Goal: Task Accomplishment & Management: Manage account settings

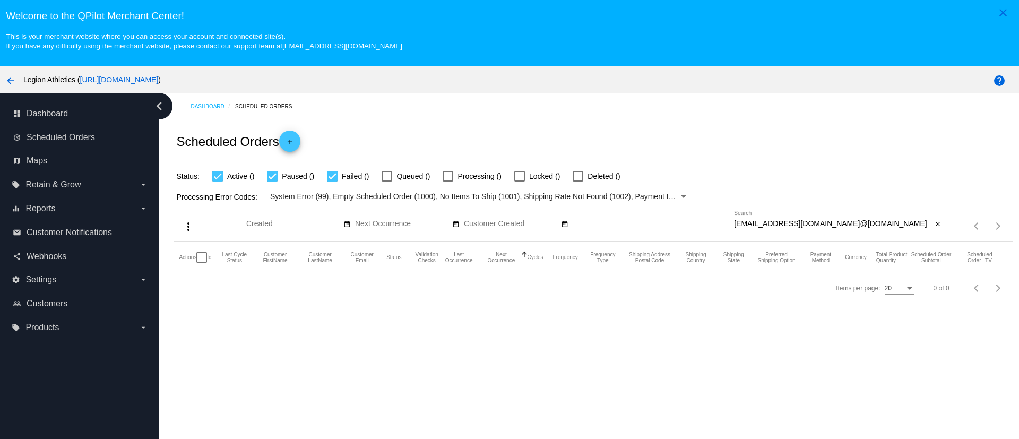
click at [776, 225] on input "[EMAIL_ADDRESS][DOMAIN_NAME]@[DOMAIN_NAME]" at bounding box center [833, 224] width 198 height 8
paste input "greschenpowell"
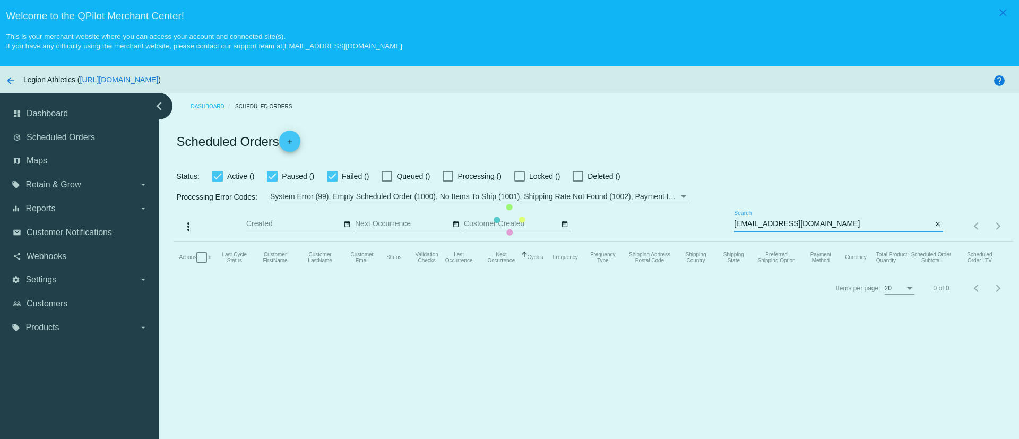
type input "[EMAIL_ADDRESS][DOMAIN_NAME]"
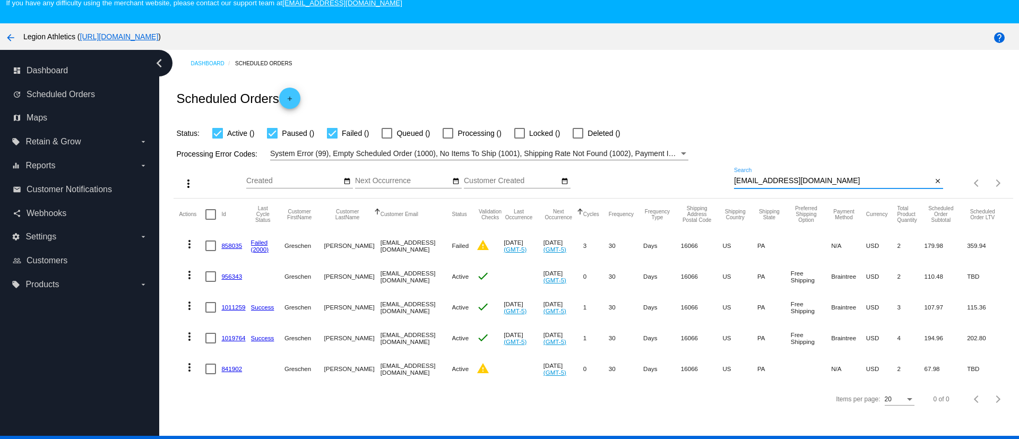
scroll to position [66, 0]
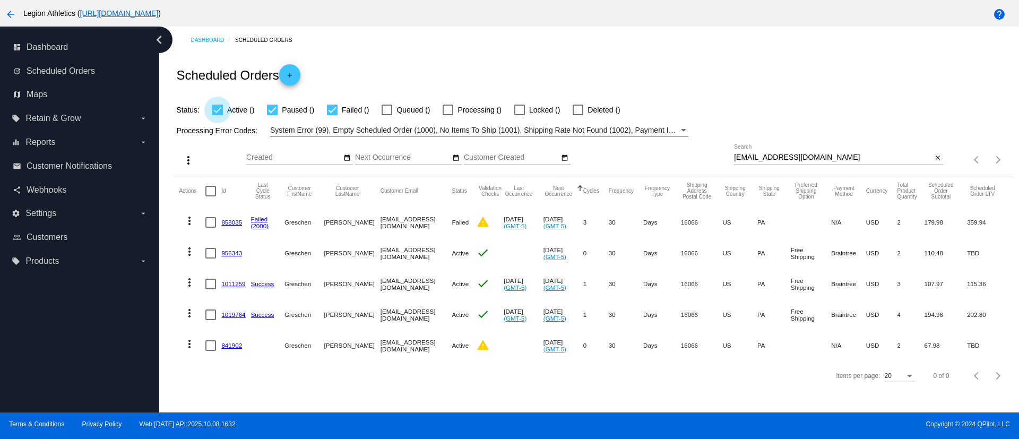
click at [222, 115] on div at bounding box center [217, 110] width 11 height 11
click at [218, 115] on input "Active ()" at bounding box center [217, 115] width 1 height 1
click at [222, 113] on div at bounding box center [217, 110] width 11 height 11
click at [218, 115] on input "Active (0)" at bounding box center [217, 115] width 1 height 1
checkbox input "true"
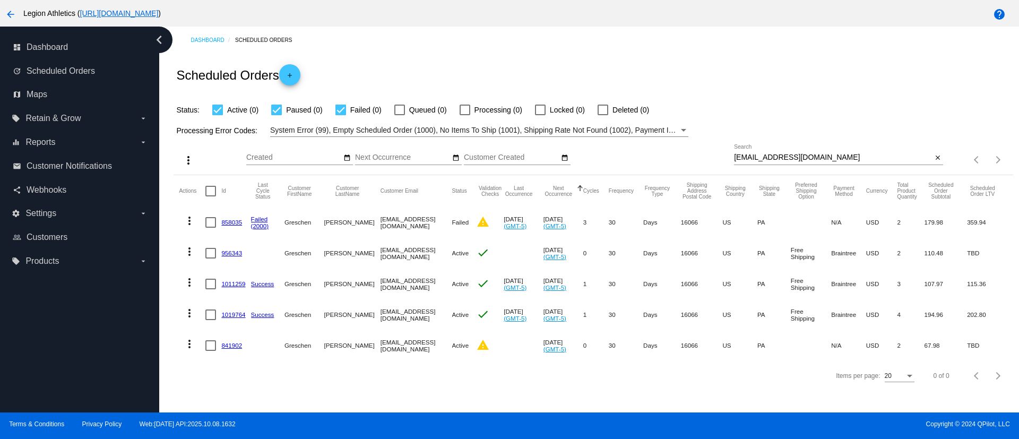
click at [274, 107] on div at bounding box center [276, 110] width 11 height 11
click at [276, 115] on input "Paused (0)" at bounding box center [276, 115] width 1 height 1
checkbox input "false"
click at [342, 107] on div at bounding box center [340, 110] width 11 height 11
click at [341, 115] on input "Failed (1)" at bounding box center [340, 115] width 1 height 1
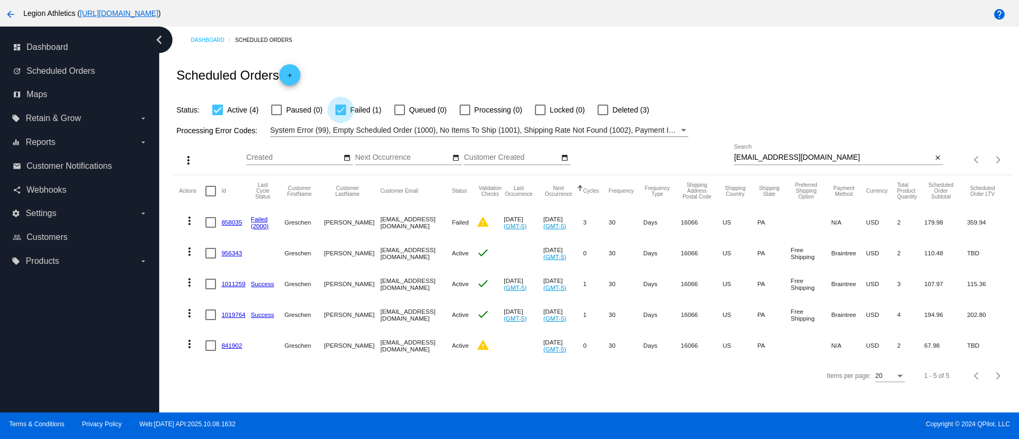
checkbox input "false"
